Goal: Task Accomplishment & Management: Manage account settings

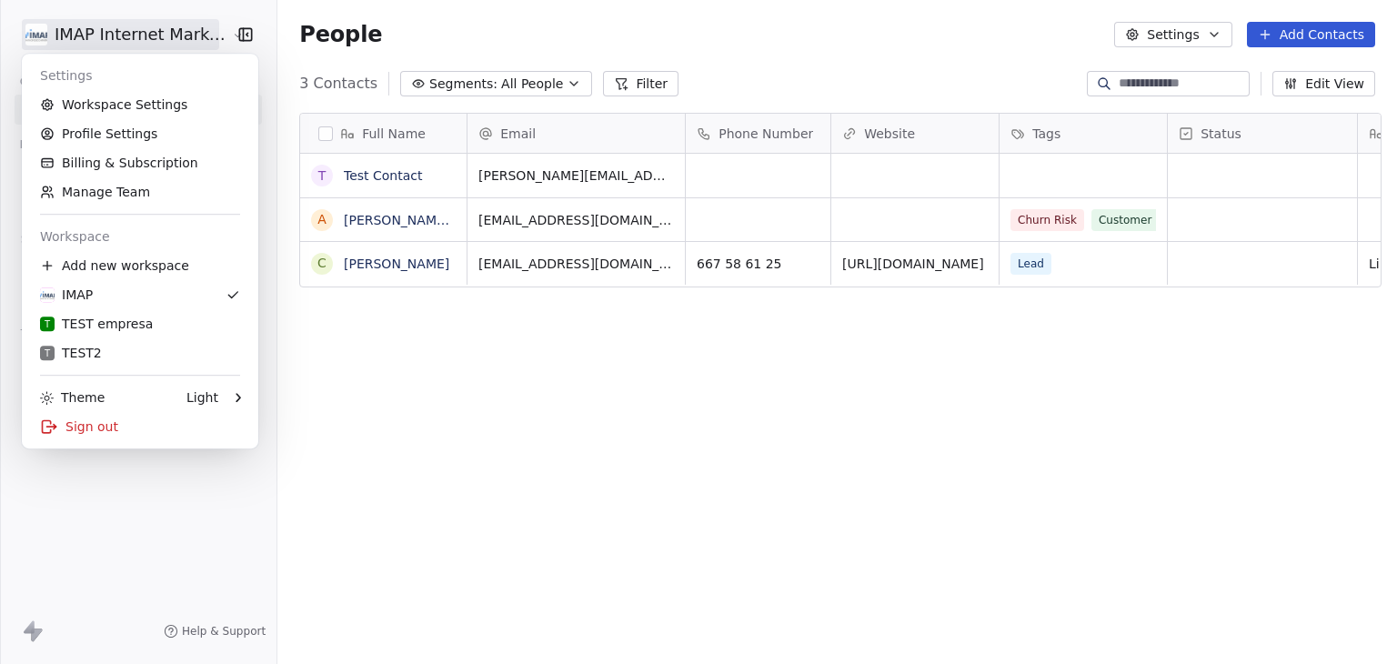
scroll to position [570, 1112]
click at [71, 425] on div "Sign out" at bounding box center [140, 426] width 222 height 29
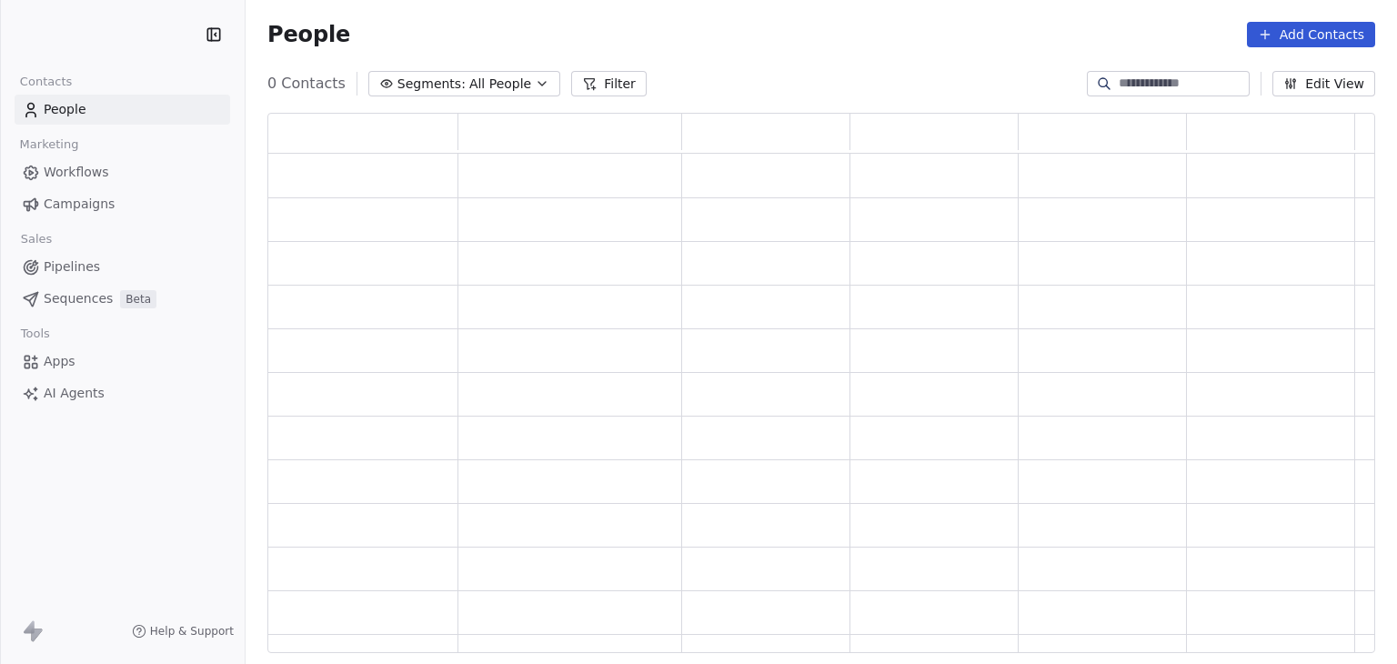
scroll to position [526, 1094]
